Goal: Navigation & Orientation: Understand site structure

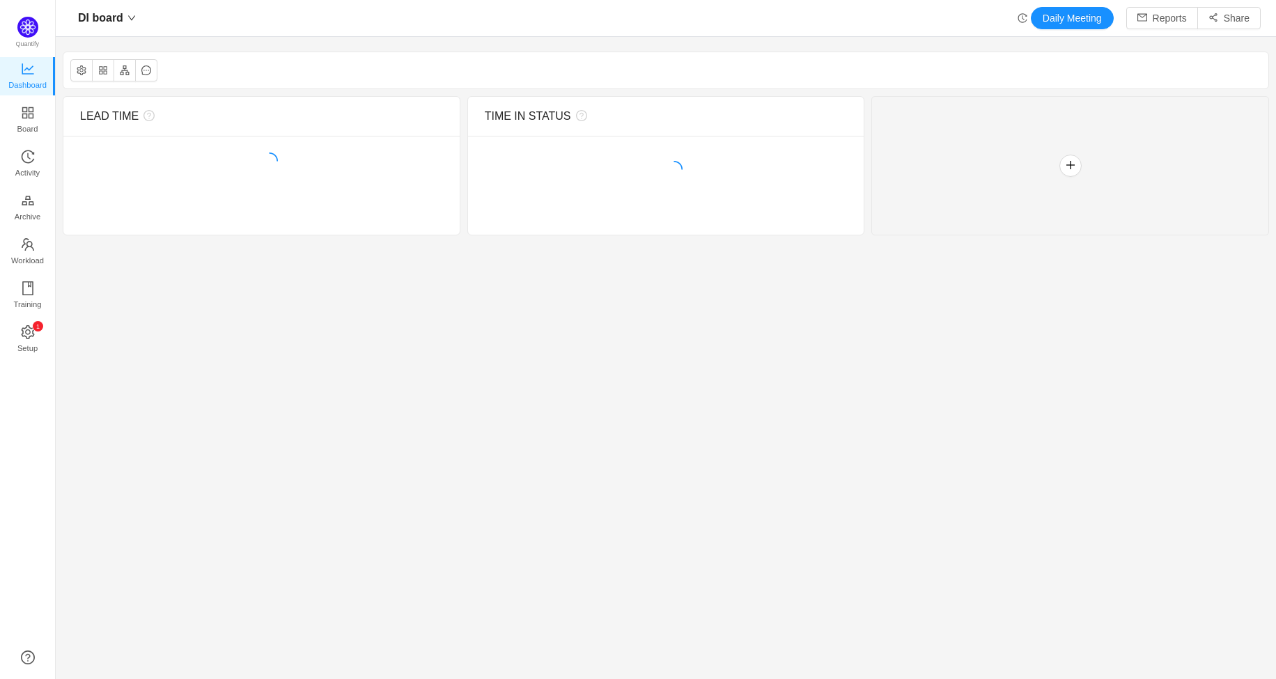
scroll to position [656, 1185]
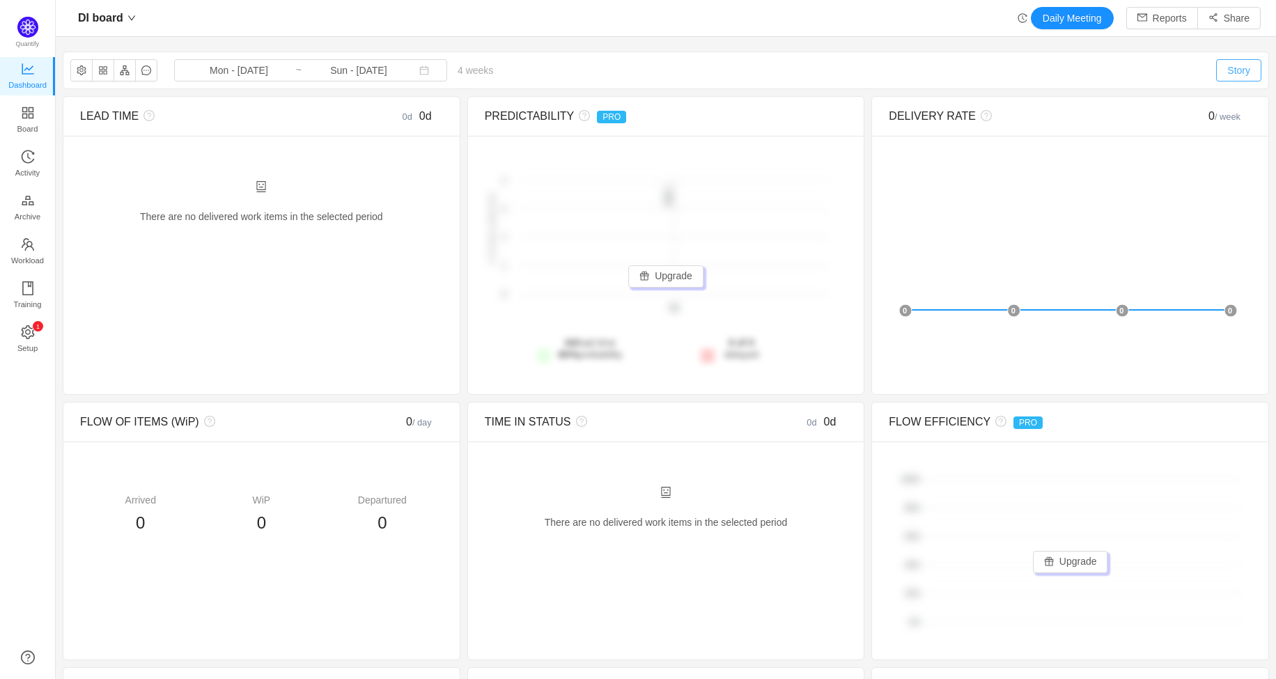
click at [1228, 74] on button "Story" at bounding box center [1238, 70] width 45 height 22
click at [101, 69] on button "button" at bounding box center [103, 70] width 22 height 22
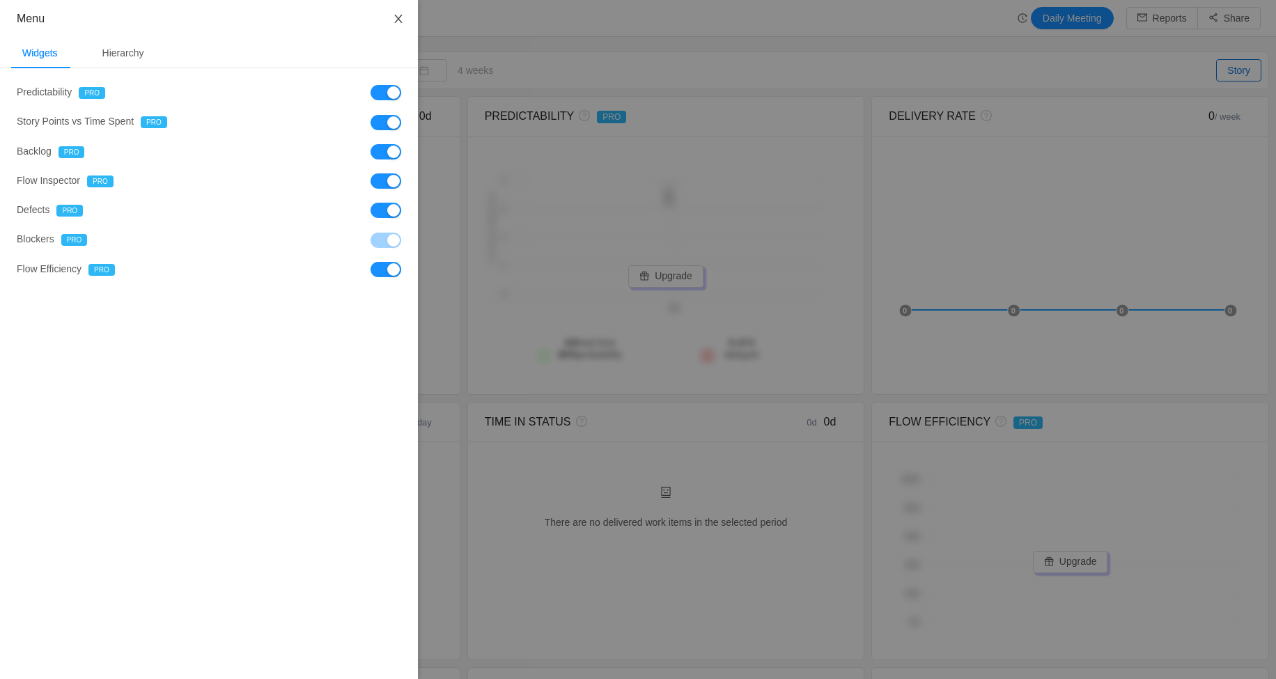
click at [394, 13] on button "Close" at bounding box center [398, 19] width 39 height 39
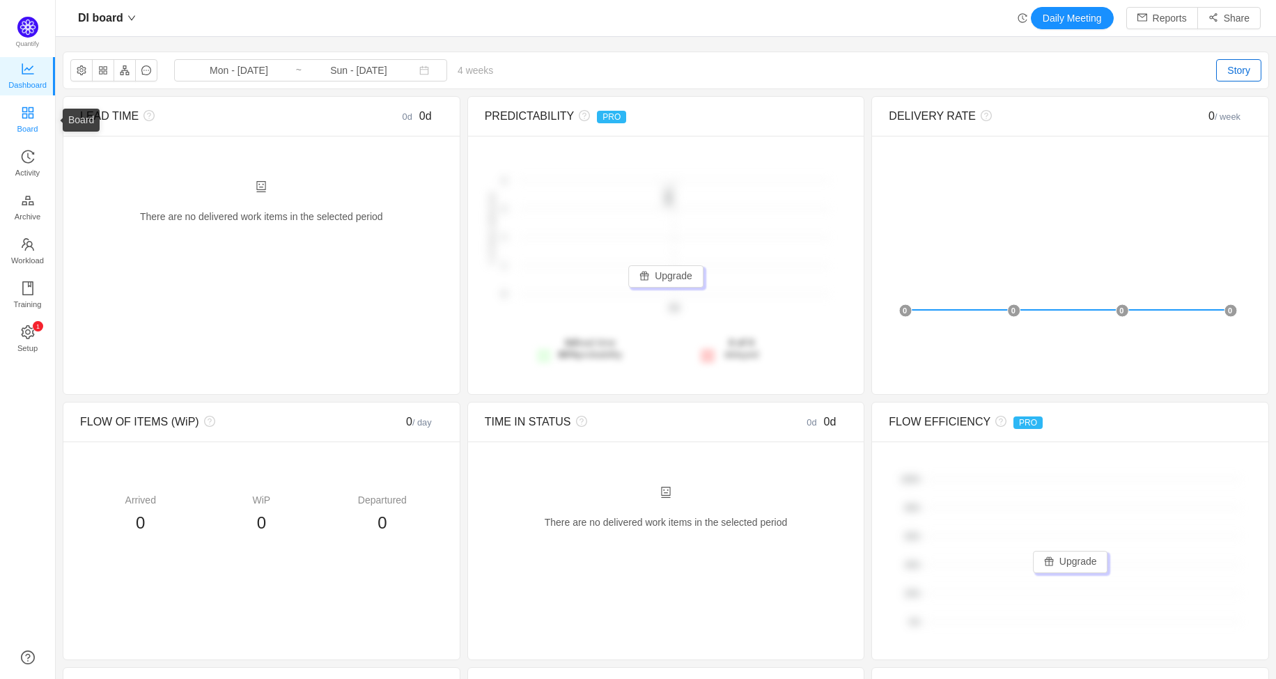
click at [30, 122] on span "Board" at bounding box center [27, 129] width 21 height 28
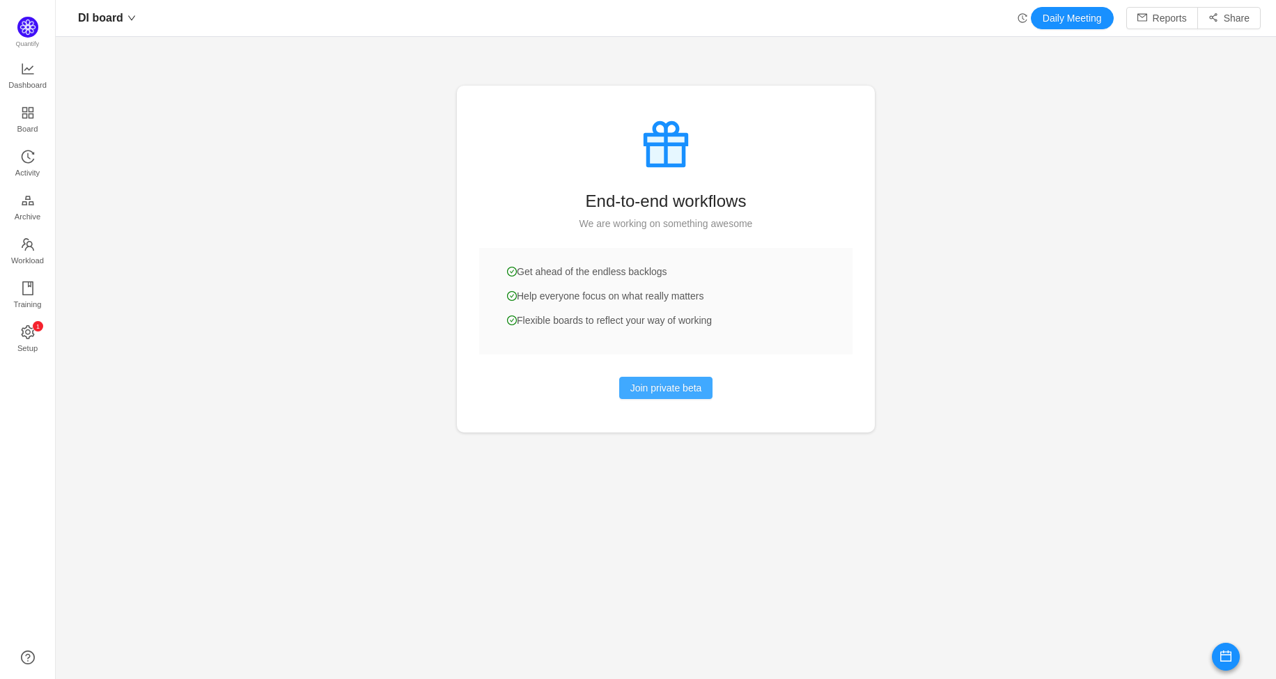
click at [665, 388] on button "Join private beta" at bounding box center [666, 388] width 94 height 22
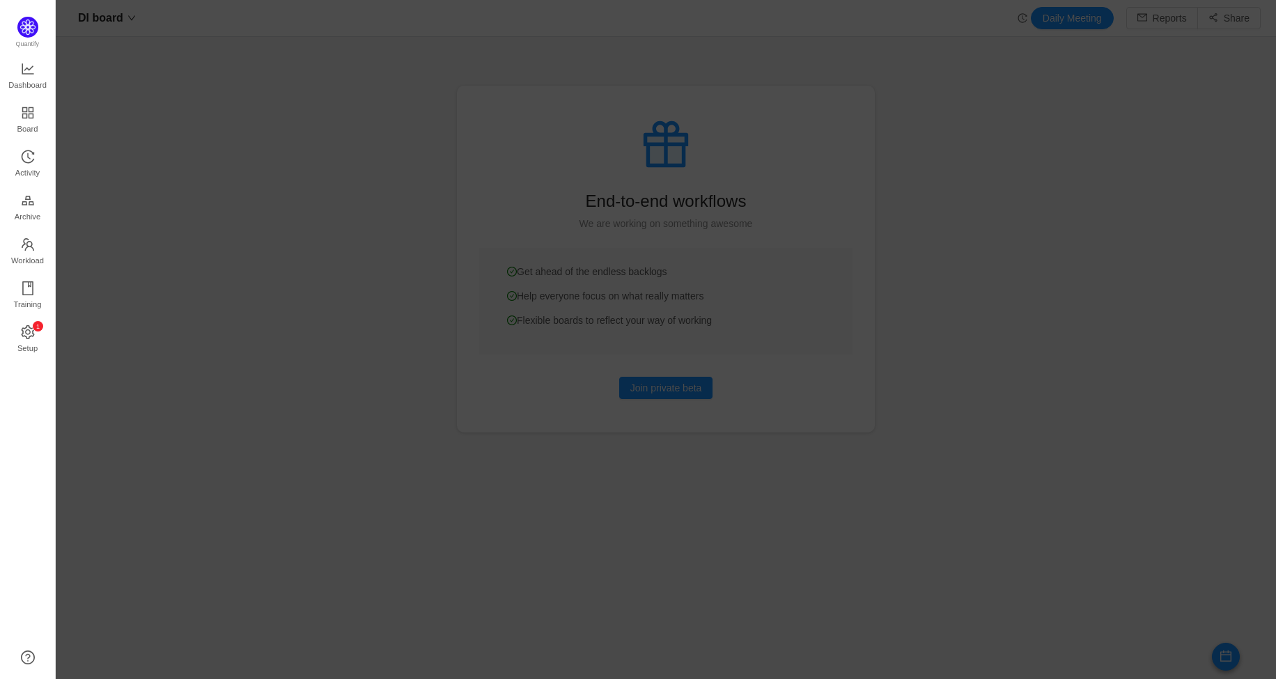
click at [975, 145] on div at bounding box center [666, 339] width 1220 height 679
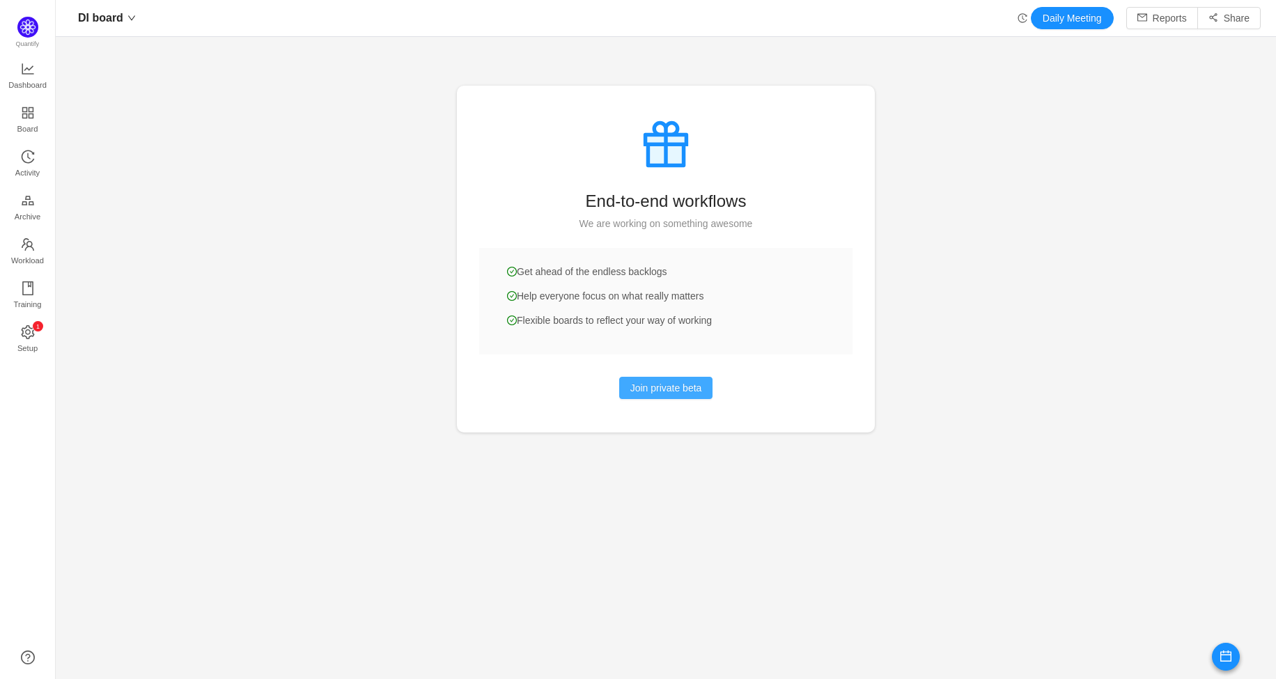
click at [639, 386] on button "Join private beta" at bounding box center [666, 388] width 94 height 22
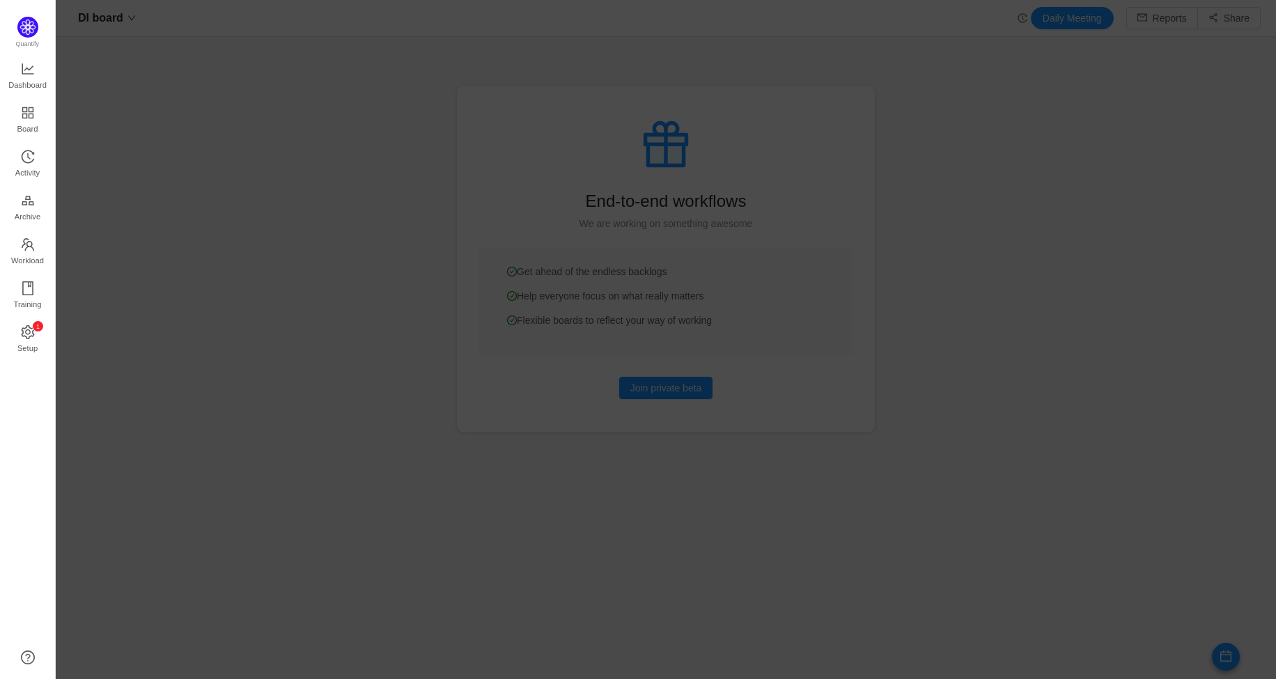
click at [901, 196] on div at bounding box center [666, 339] width 1220 height 679
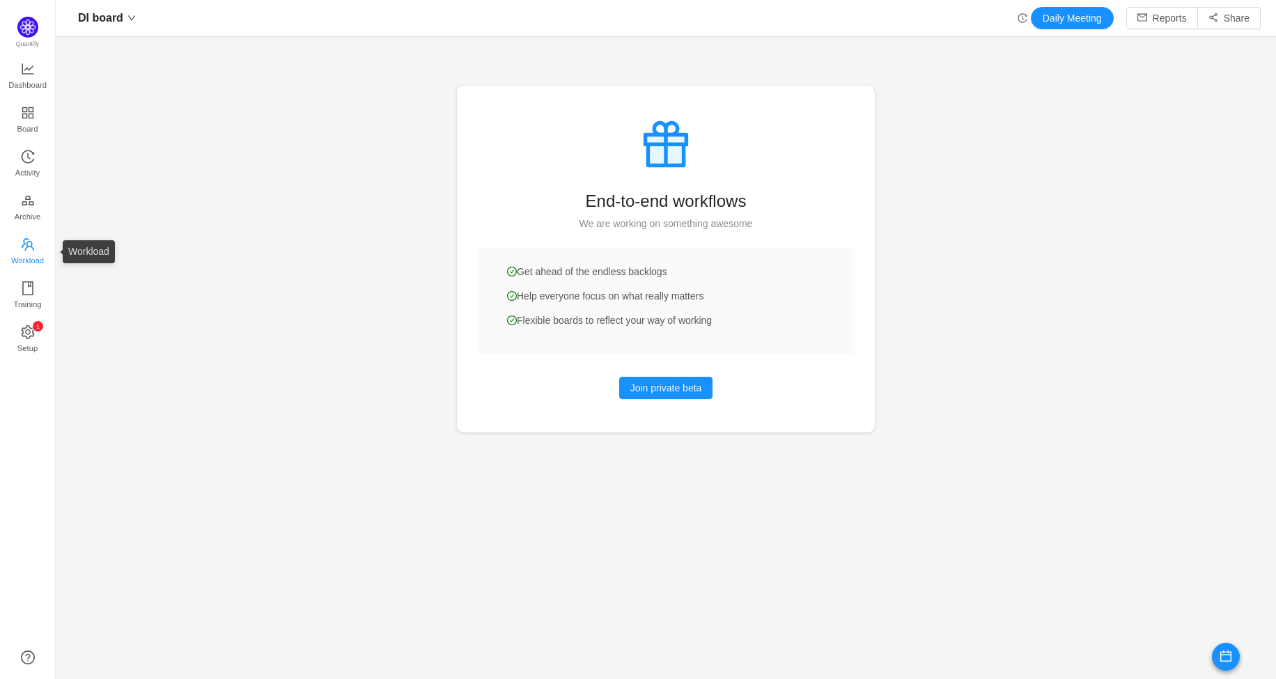
click at [25, 250] on span "Workload" at bounding box center [27, 260] width 33 height 28
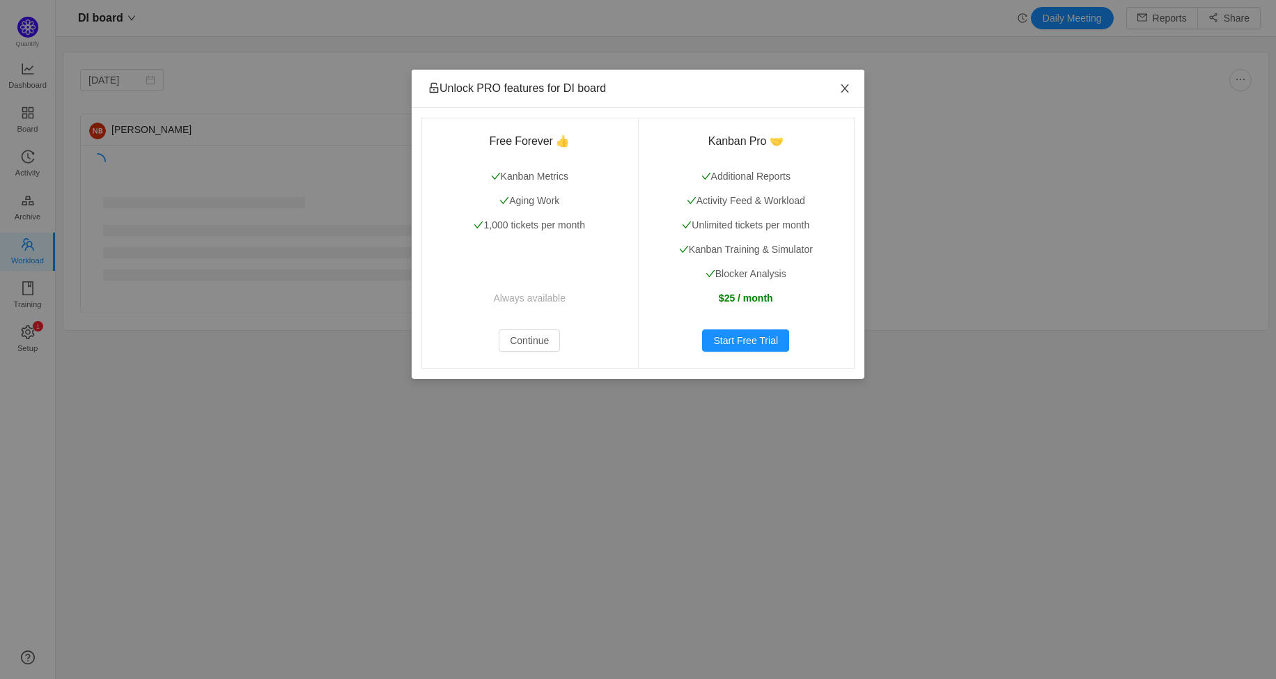
click at [844, 86] on icon "icon: close" at bounding box center [844, 88] width 11 height 11
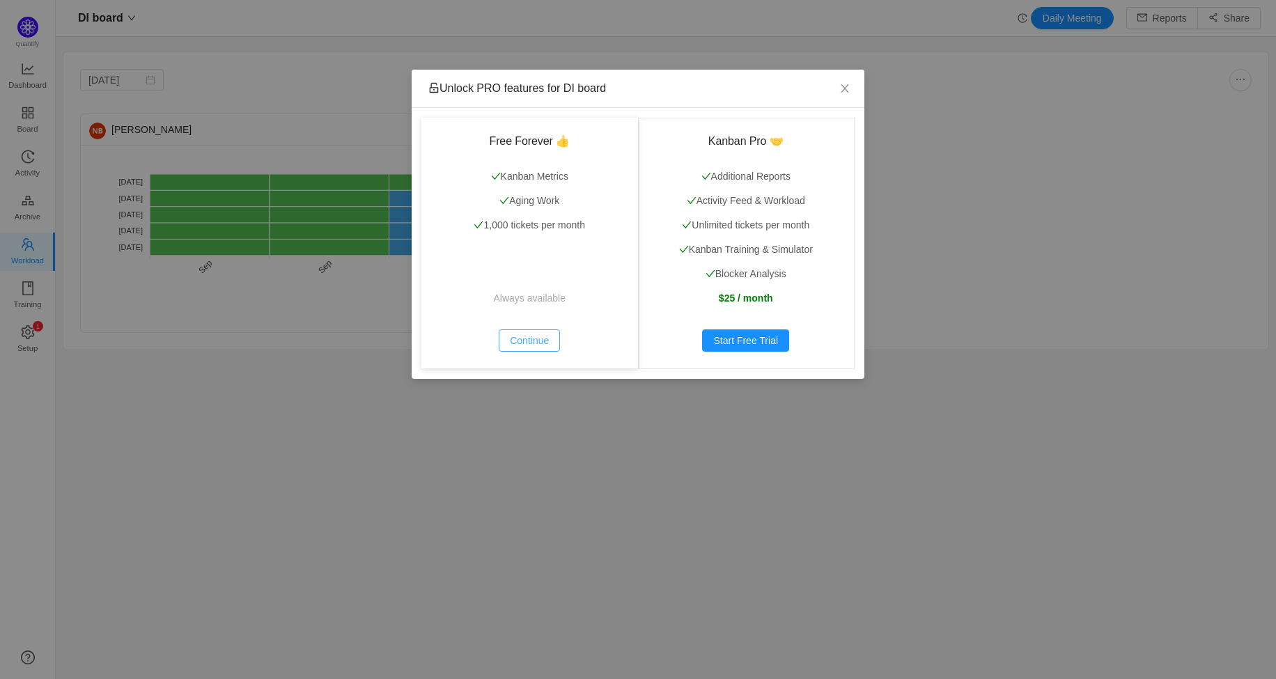
click at [512, 343] on button "Continue" at bounding box center [529, 340] width 61 height 22
click at [844, 89] on icon "icon: close" at bounding box center [844, 88] width 8 height 8
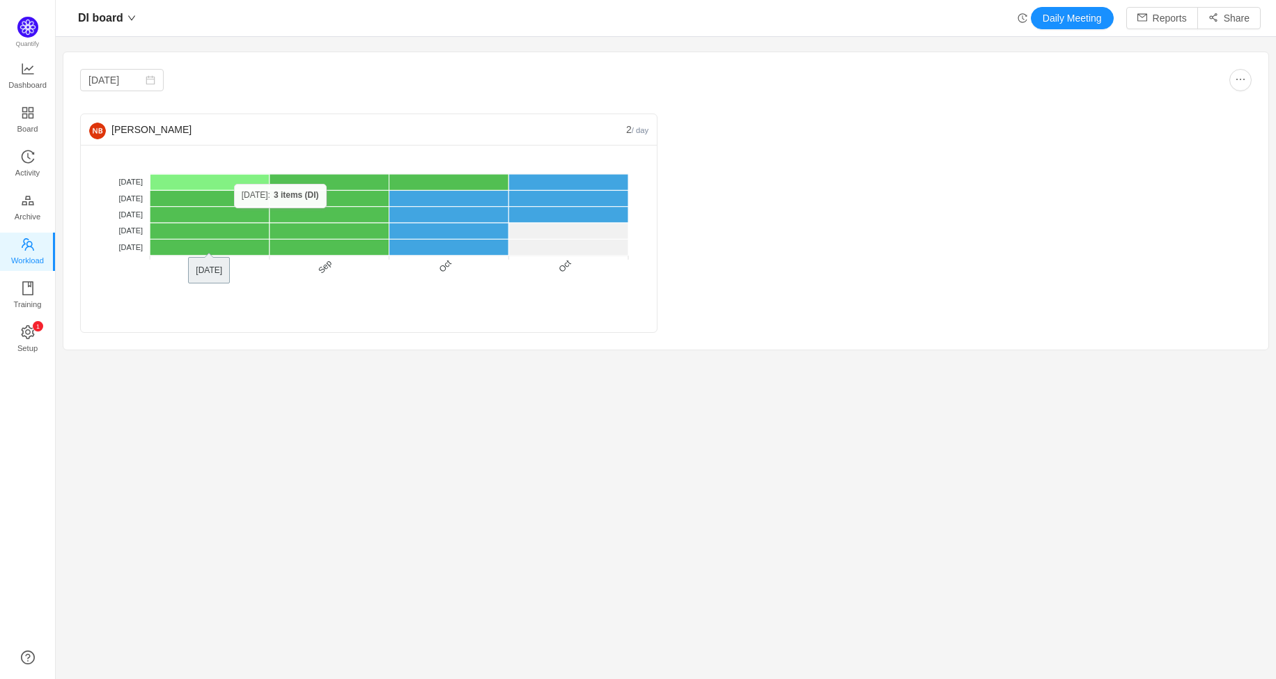
click at [234, 184] on rect at bounding box center [210, 182] width 120 height 16
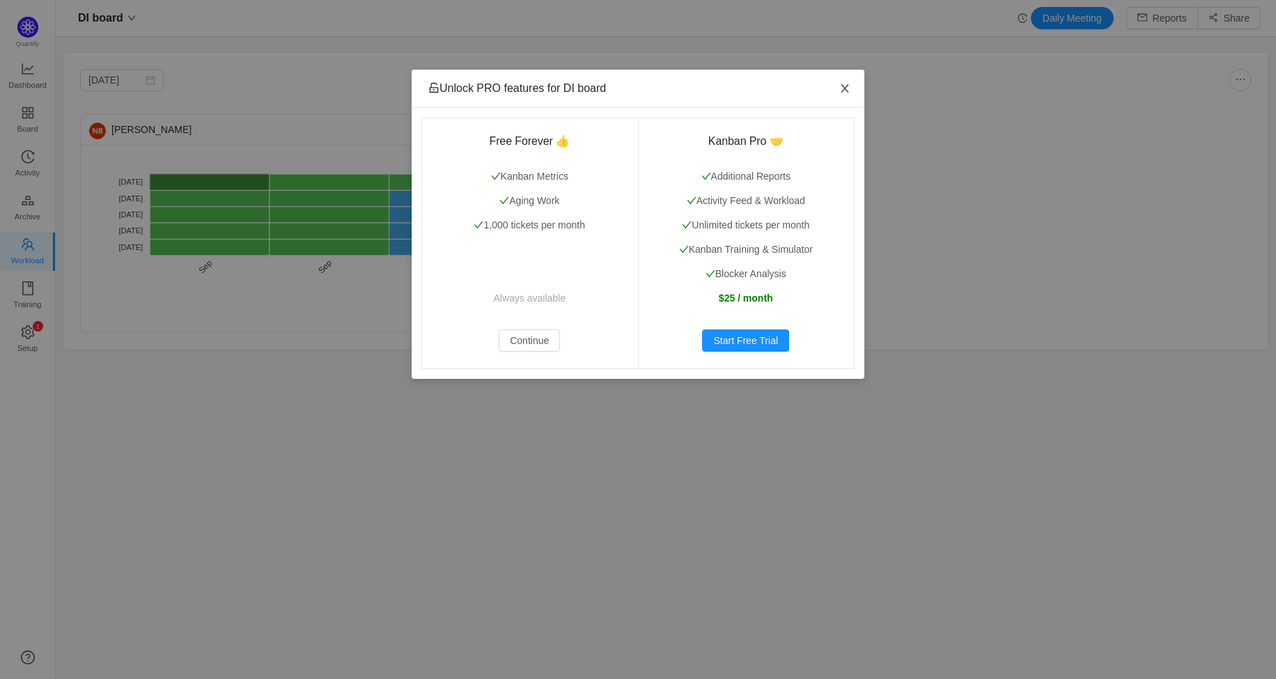
click at [852, 87] on span "Close" at bounding box center [844, 89] width 39 height 39
click at [538, 336] on button "Continue" at bounding box center [529, 340] width 61 height 22
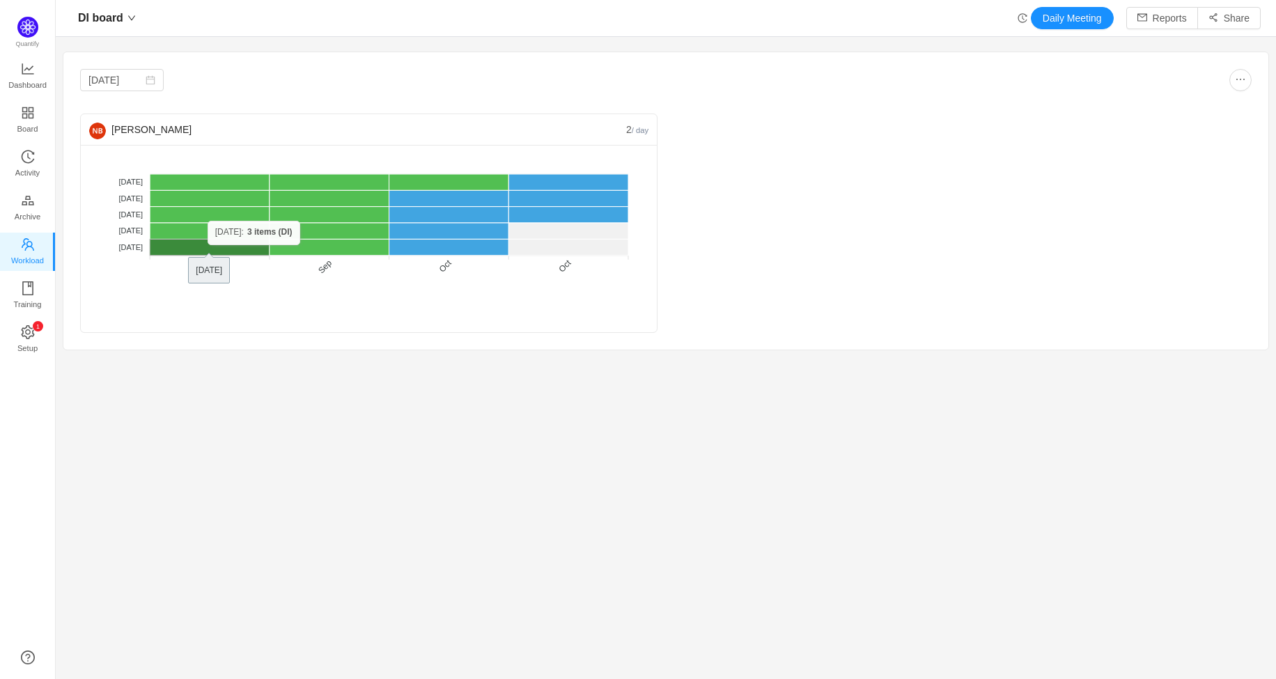
click at [207, 245] on rect at bounding box center [210, 247] width 120 height 16
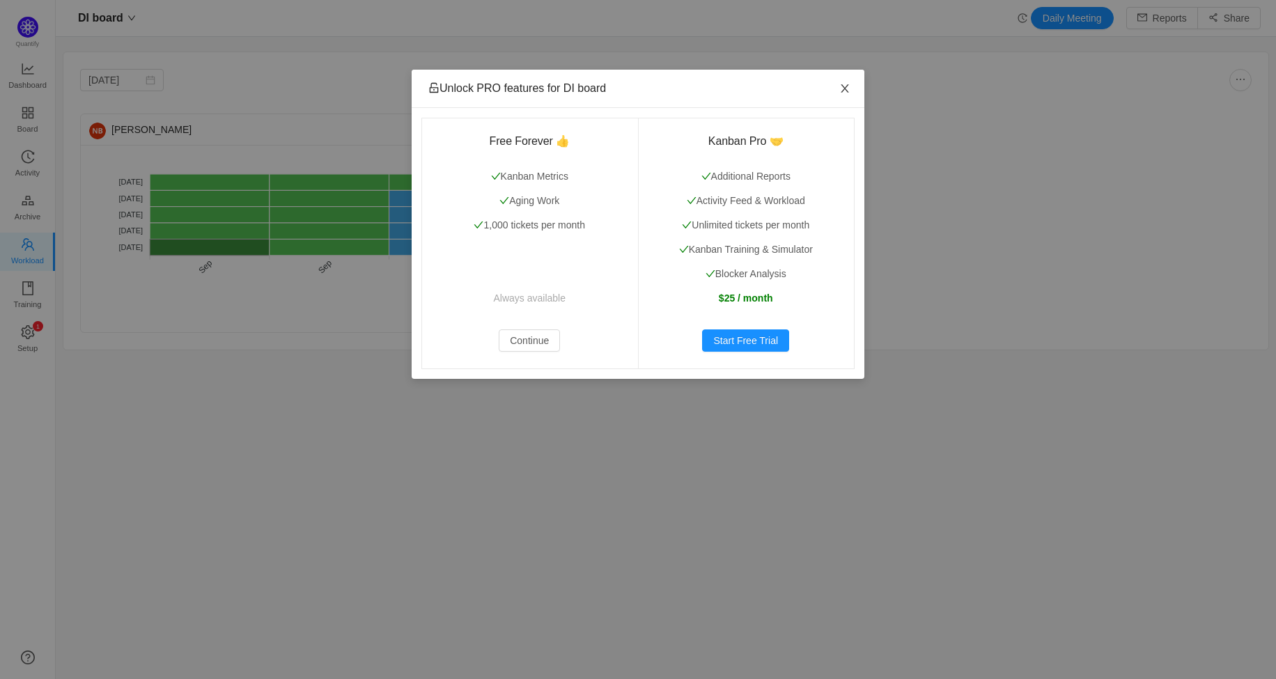
click at [846, 84] on icon "icon: close" at bounding box center [844, 88] width 11 height 11
click at [846, 95] on span "Close" at bounding box center [844, 89] width 39 height 39
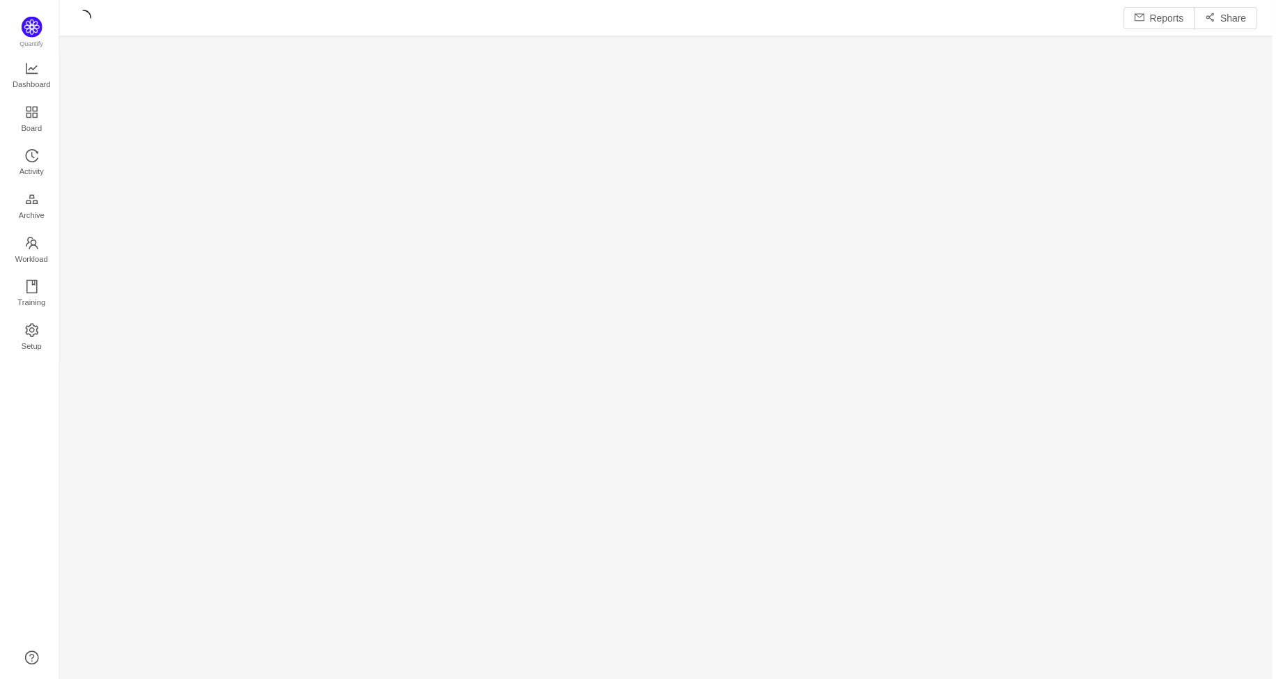
scroll to position [659, 1185]
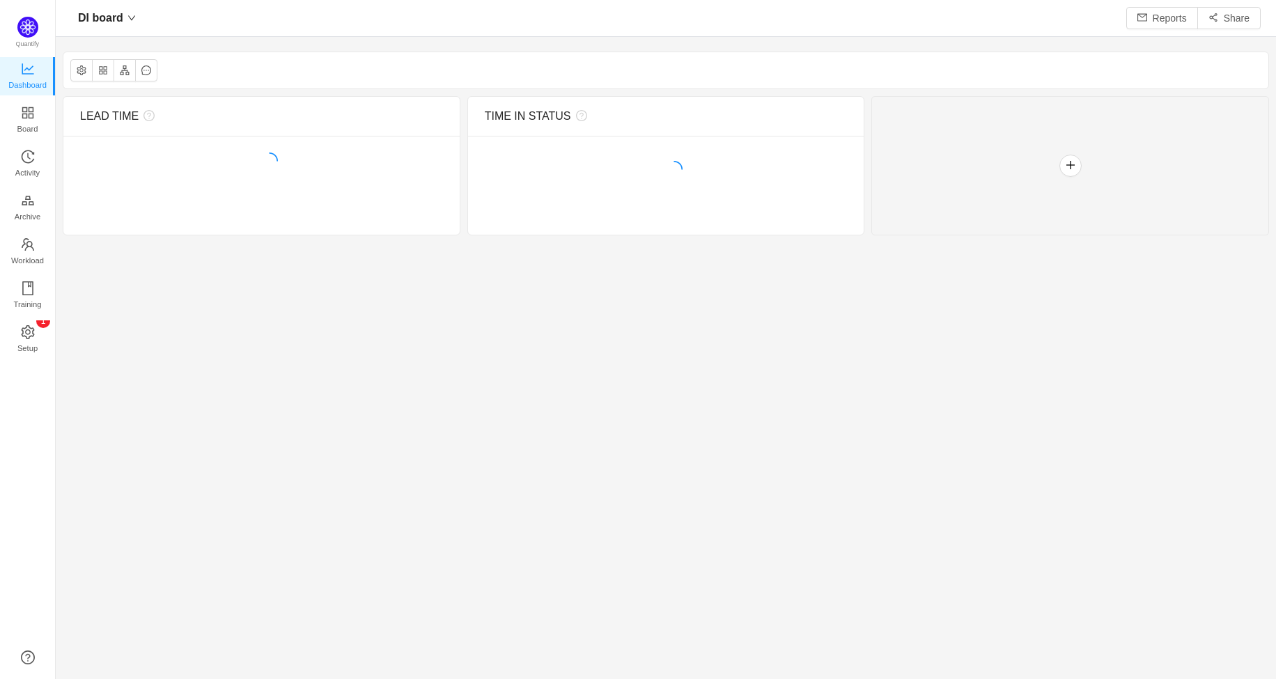
scroll to position [656, 1185]
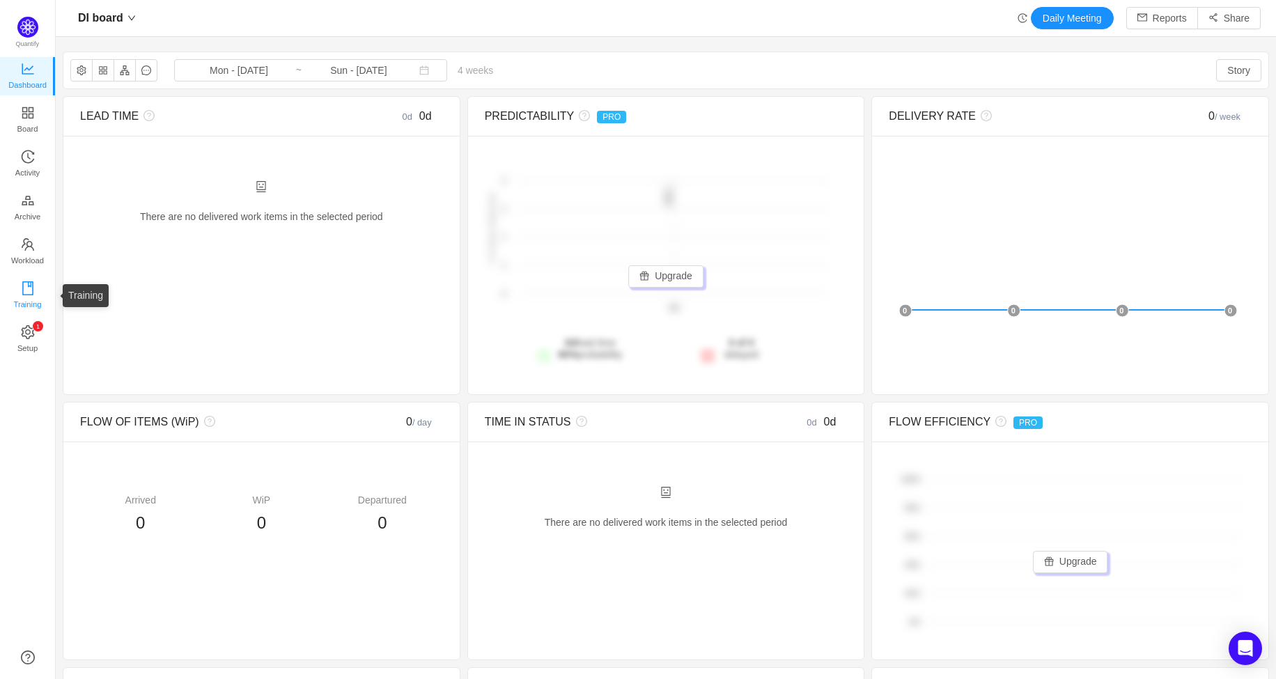
click at [37, 297] on span "Training" at bounding box center [27, 304] width 28 height 28
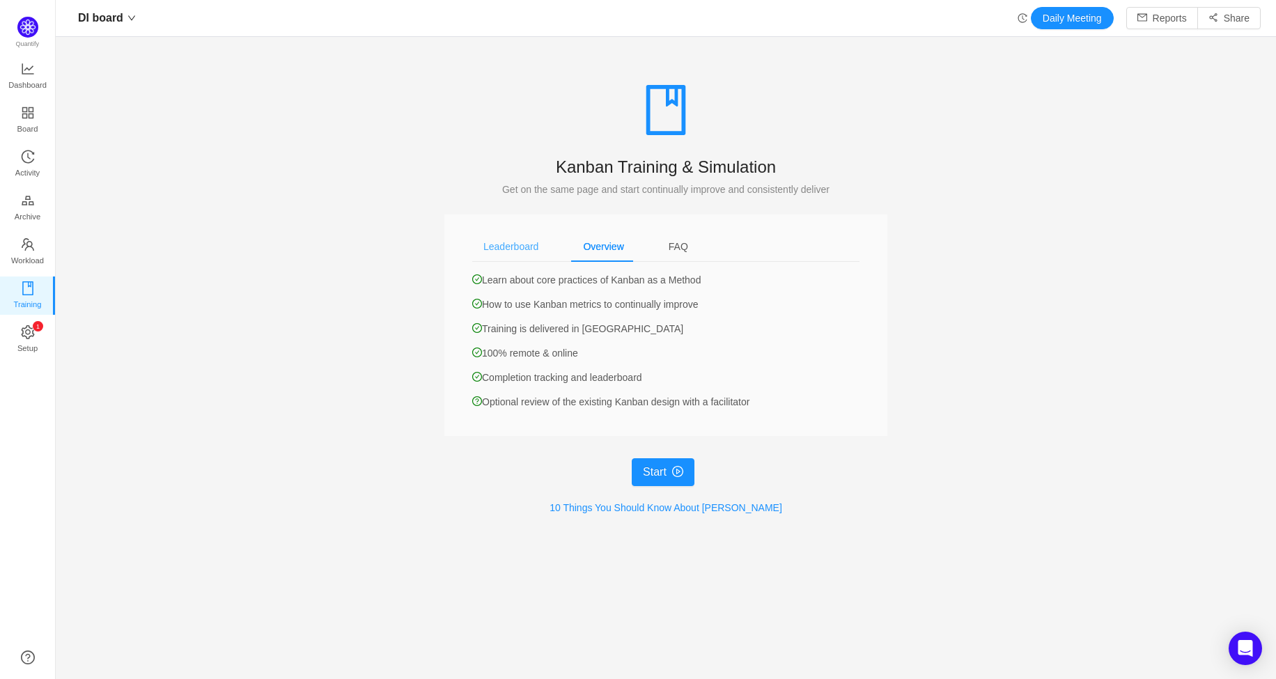
click at [498, 252] on div "Leaderboard" at bounding box center [510, 246] width 77 height 31
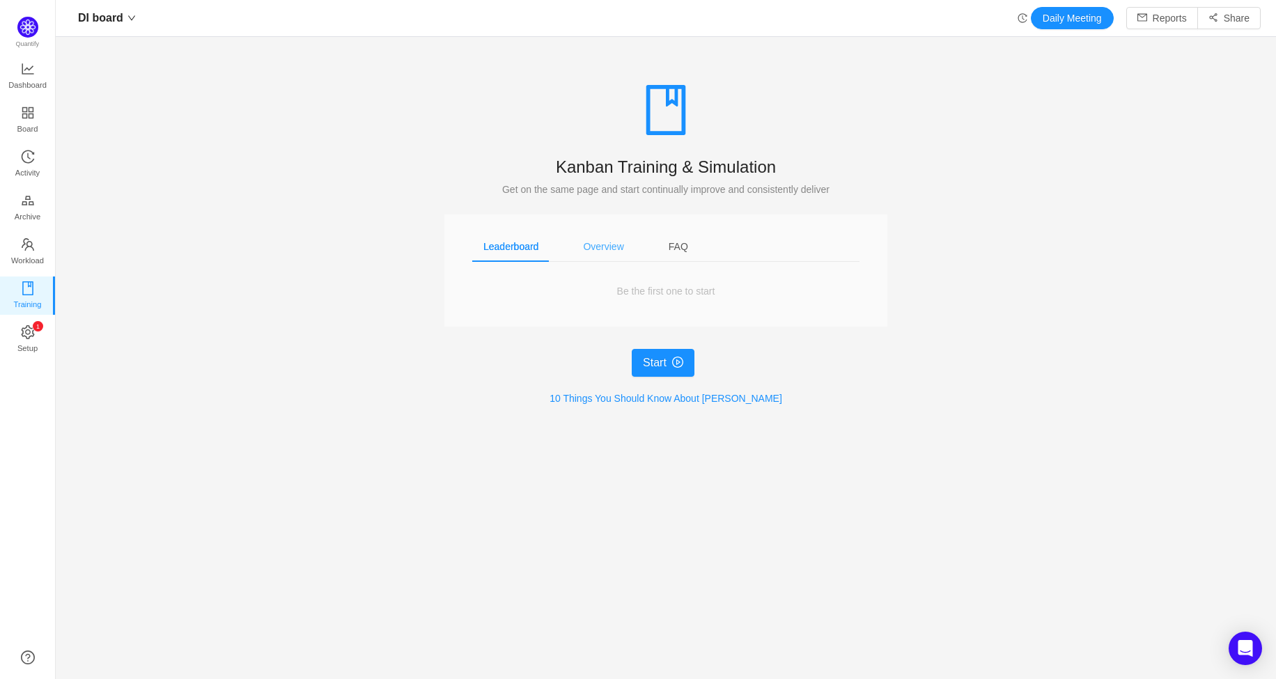
click at [595, 242] on div "Overview" at bounding box center [603, 246] width 63 height 31
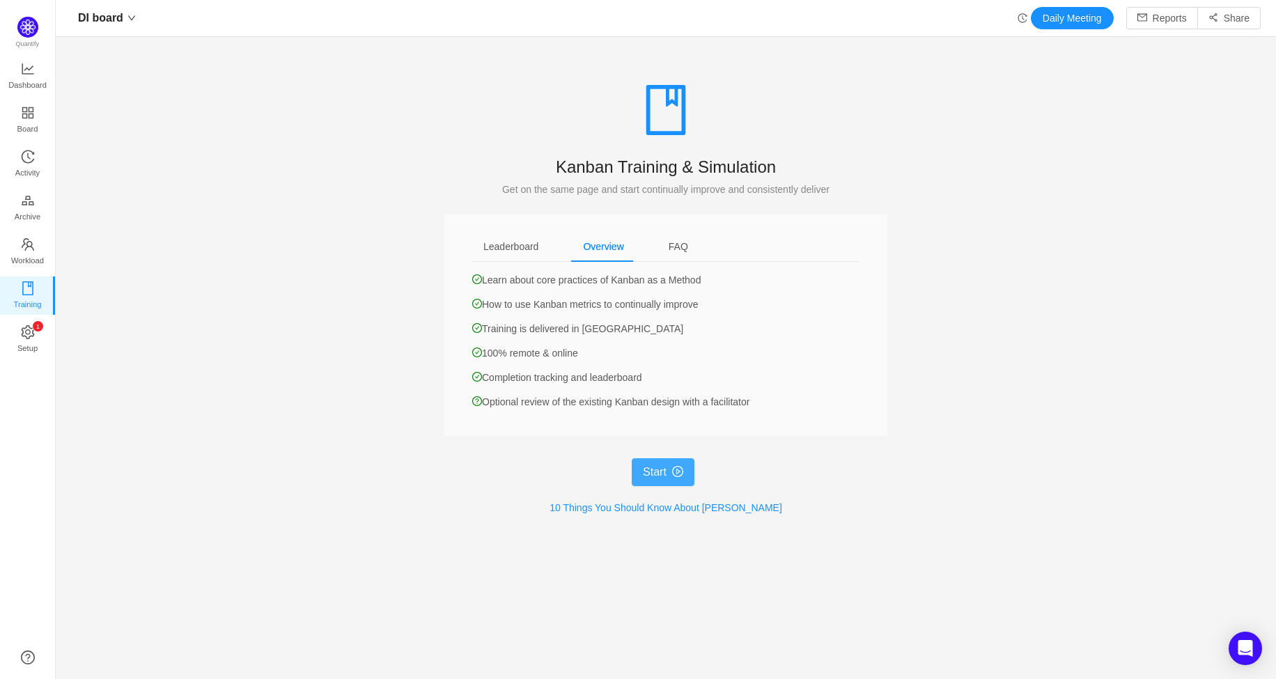
click at [661, 464] on button "Start" at bounding box center [663, 472] width 63 height 28
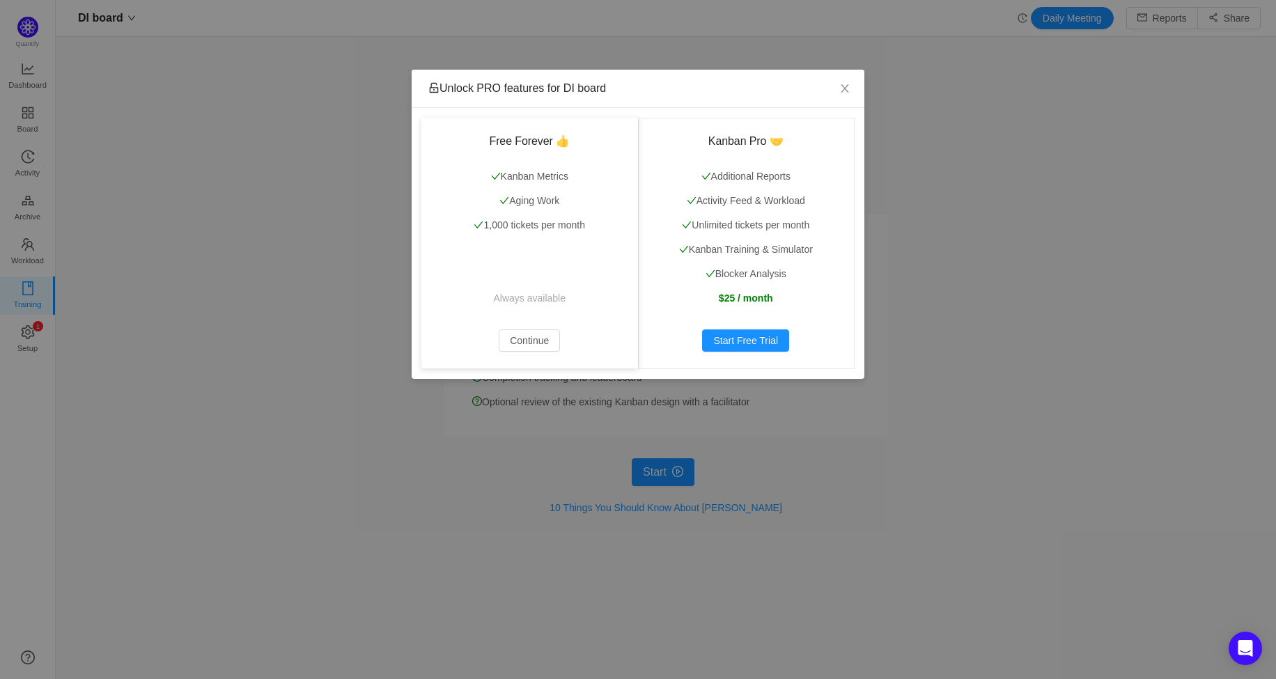
click at [551, 329] on div "Free Forever 👍 Kanban Metrics Aging Work 1,000 tickets per month Always availab…" at bounding box center [529, 243] width 217 height 251
click at [548, 334] on button "Continue" at bounding box center [529, 340] width 61 height 22
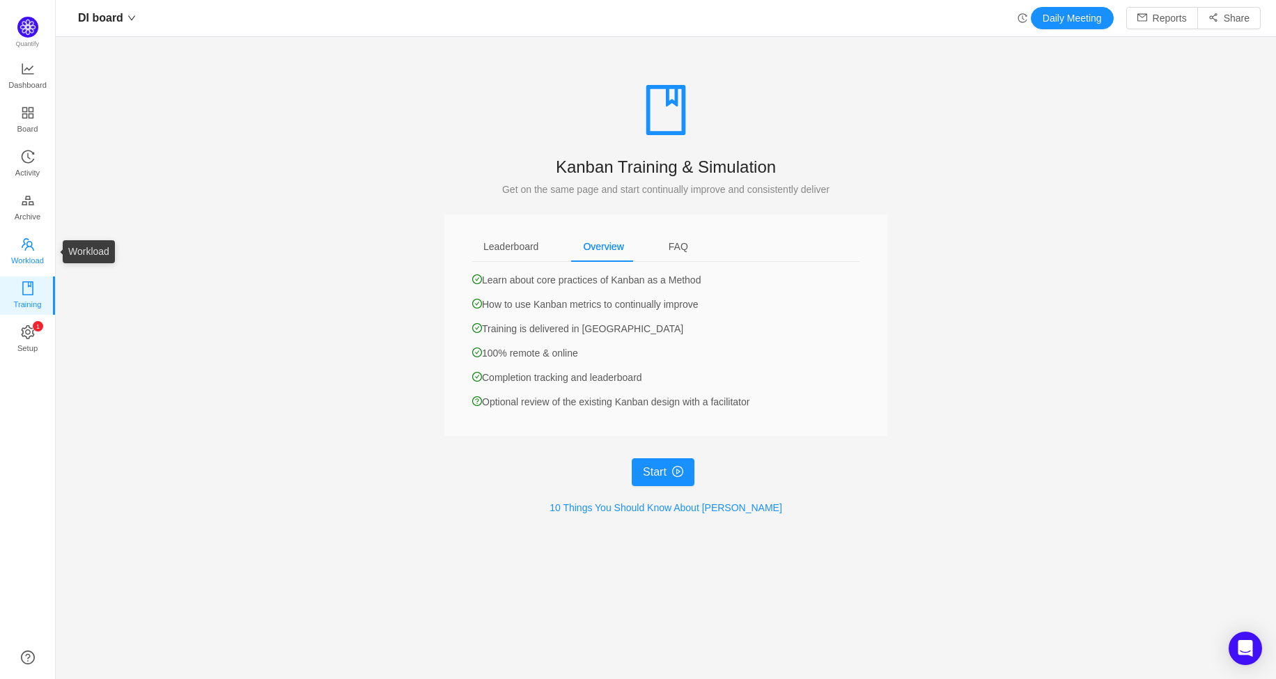
click at [28, 260] on span "Workload" at bounding box center [27, 260] width 33 height 28
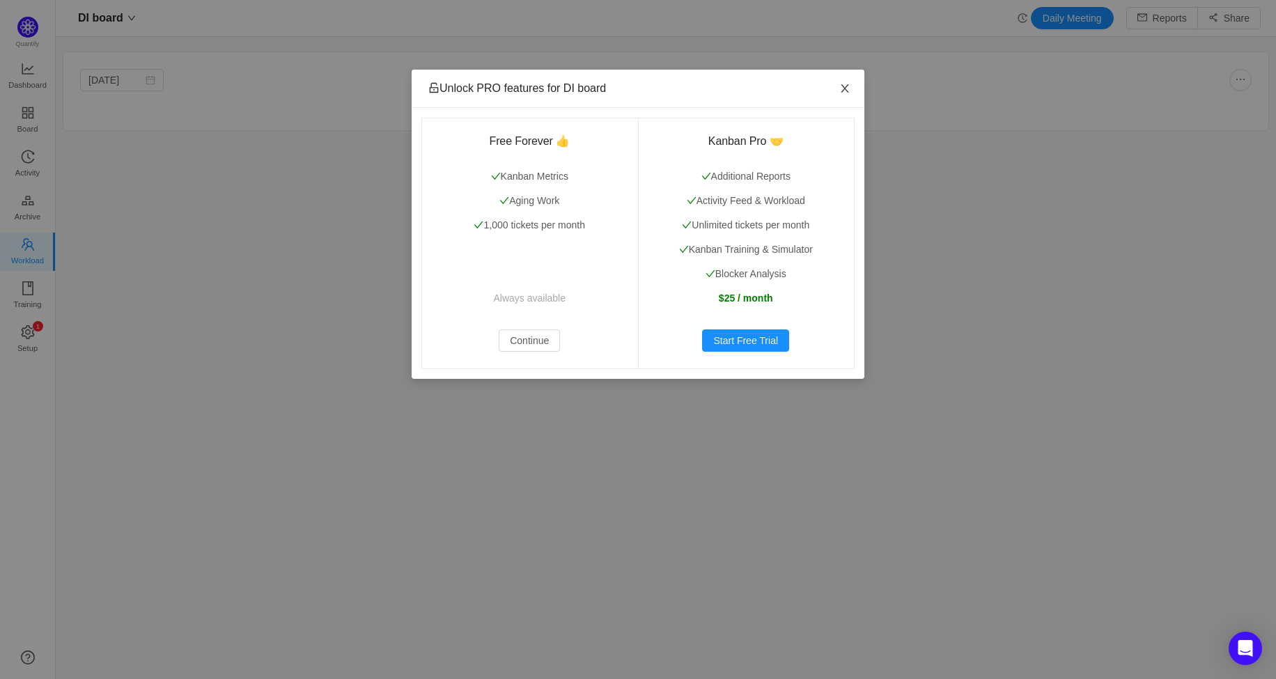
click at [844, 86] on icon "icon: close" at bounding box center [844, 88] width 11 height 11
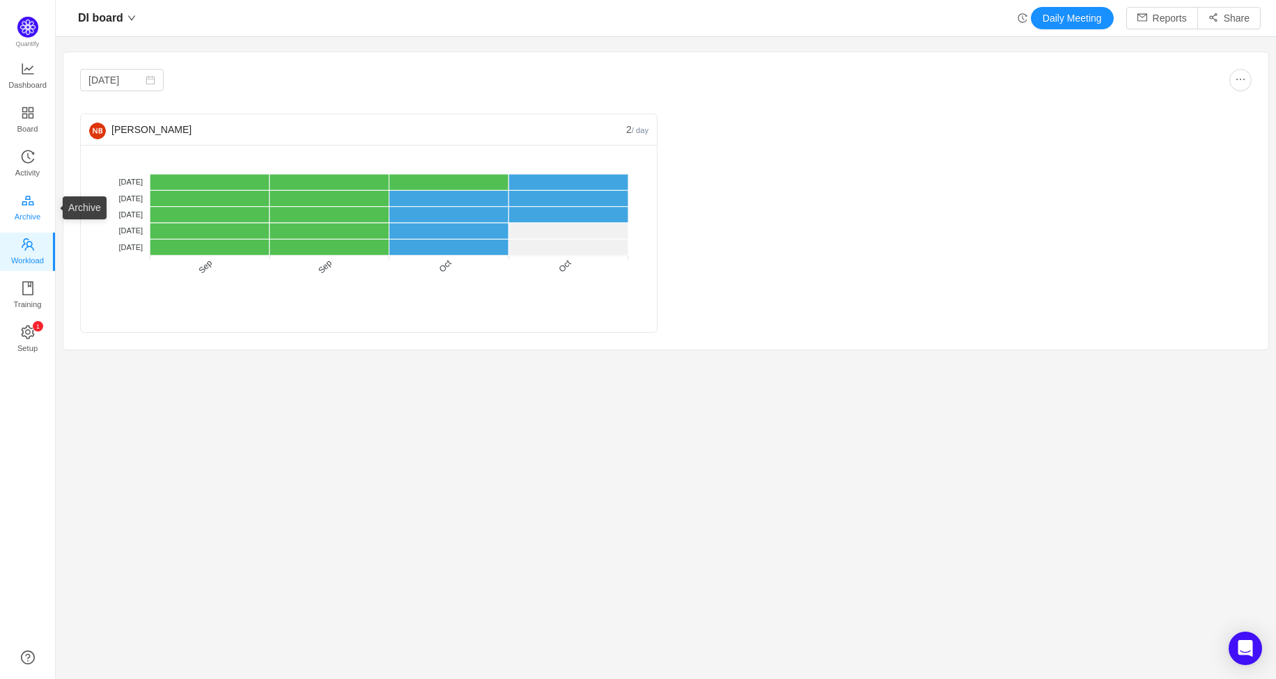
click at [21, 196] on link "Archive" at bounding box center [28, 208] width 14 height 28
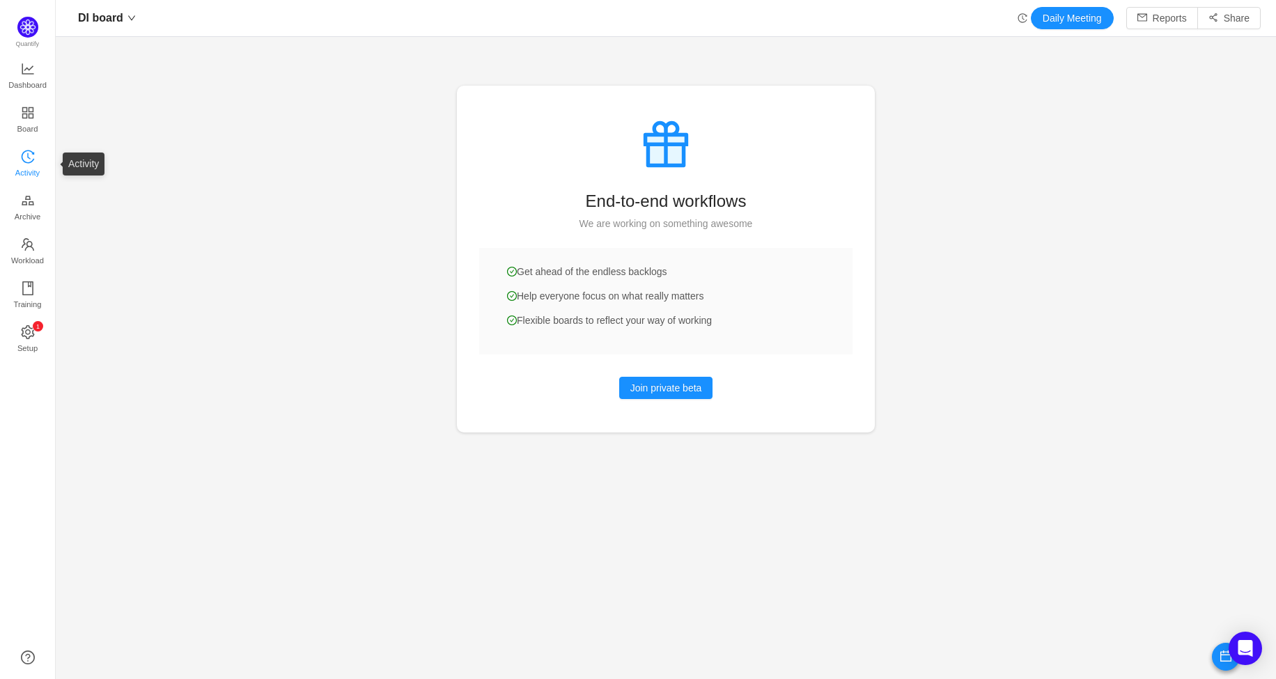
click at [25, 151] on icon "icon: history" at bounding box center [27, 156] width 13 height 13
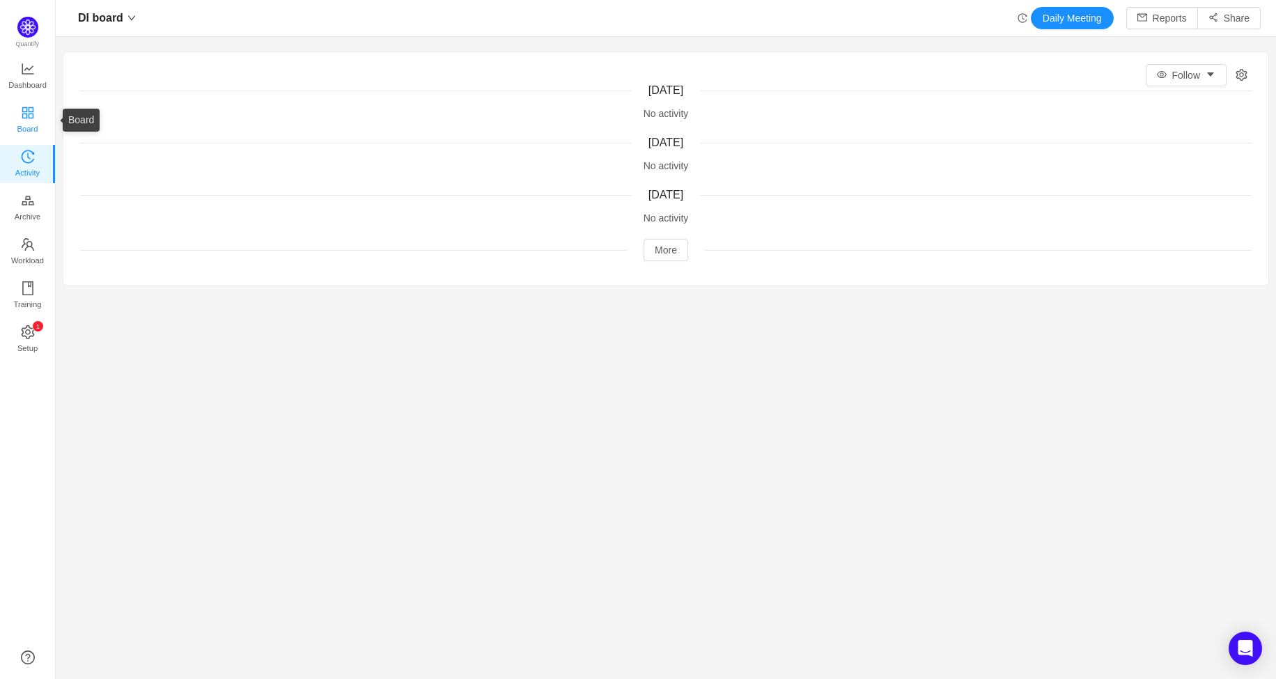
click at [28, 107] on link "Board" at bounding box center [28, 121] width 14 height 28
